Goal: Use online tool/utility: Utilize a website feature to perform a specific function

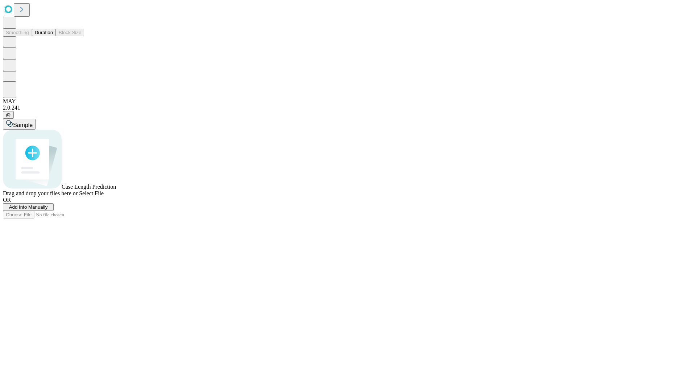
click at [53, 36] on button "Duration" at bounding box center [44, 33] width 24 height 8
click at [48, 210] on span "Add Info Manually" at bounding box center [28, 206] width 39 height 5
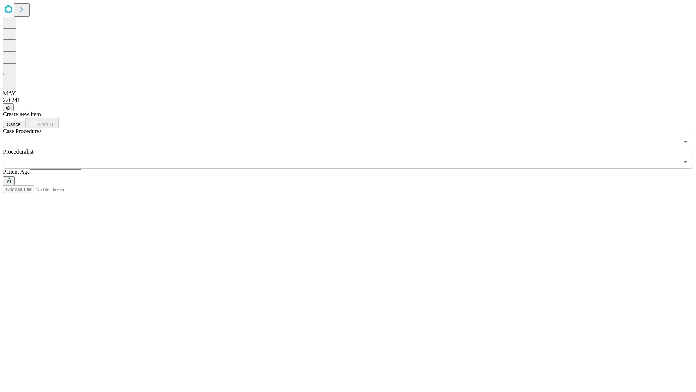
click at [81, 169] on input "text" at bounding box center [56, 172] width 52 height 7
type input "**"
click at [353, 155] on input "text" at bounding box center [341, 162] width 677 height 14
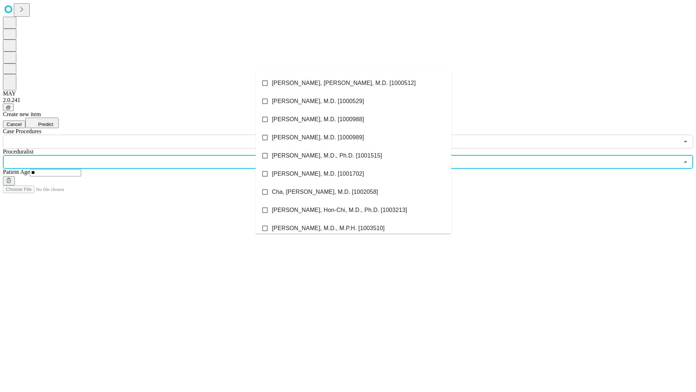
click at [354, 83] on li "[PERSON_NAME], [PERSON_NAME], M.D. [1000512]" at bounding box center [354, 83] width 196 height 18
click at [152, 135] on input "text" at bounding box center [341, 142] width 677 height 14
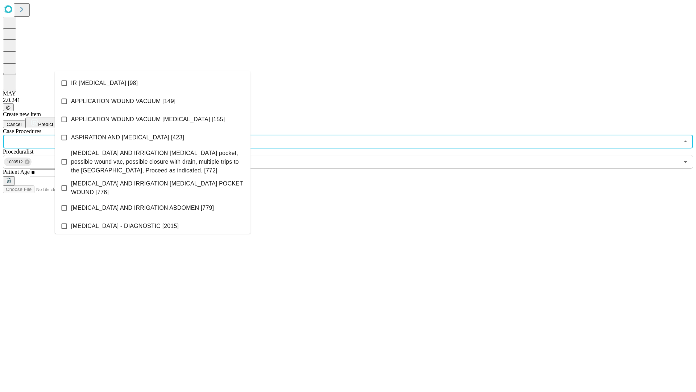
click at [153, 83] on li "IR [MEDICAL_DATA] [98]" at bounding box center [153, 83] width 196 height 18
click at [53, 122] on span "Predict" at bounding box center [45, 124] width 15 height 5
